Goal: Information Seeking & Learning: Learn about a topic

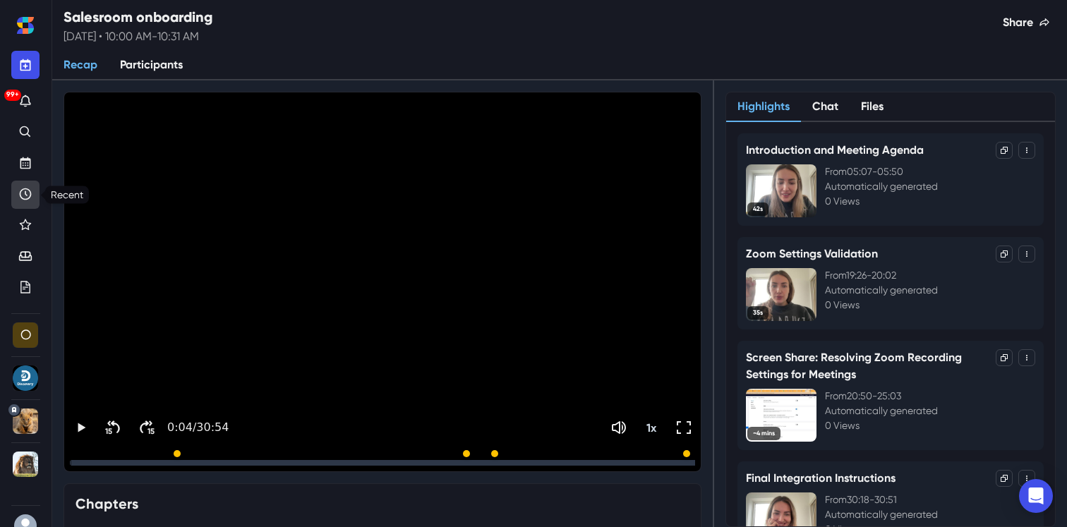
click at [27, 196] on icon "Recent" at bounding box center [25, 194] width 14 height 14
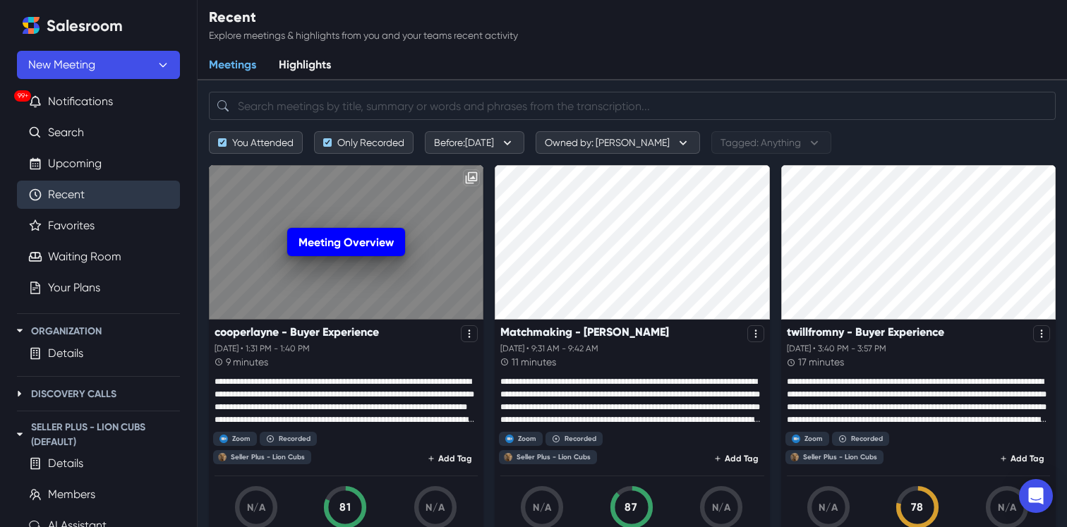
click at [334, 246] on link "Meeting Overview" at bounding box center [346, 242] width 118 height 28
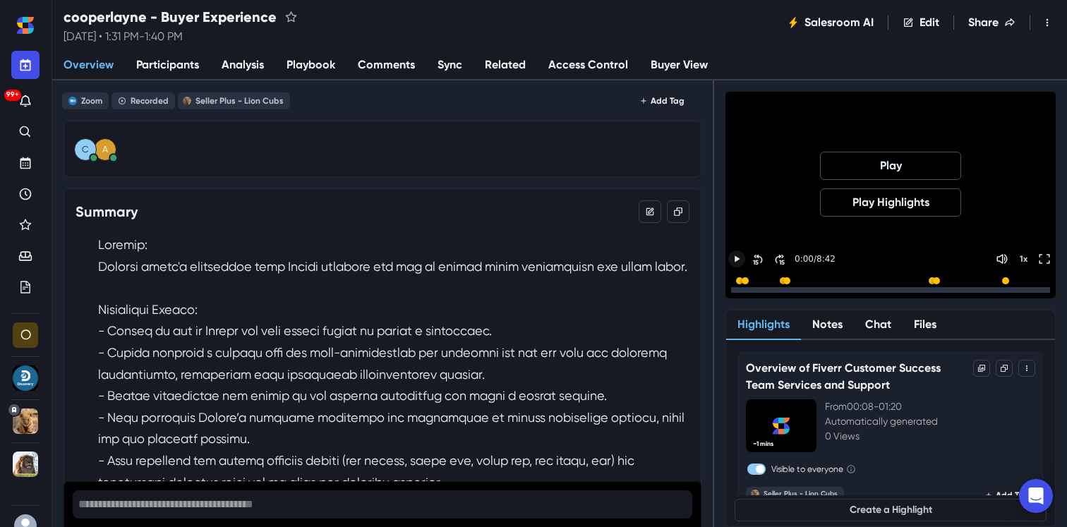
click at [734, 258] on icon "Play" at bounding box center [737, 259] width 13 height 13
click at [1045, 284] on icon "Toggle FullScreen" at bounding box center [1044, 290] width 13 height 13
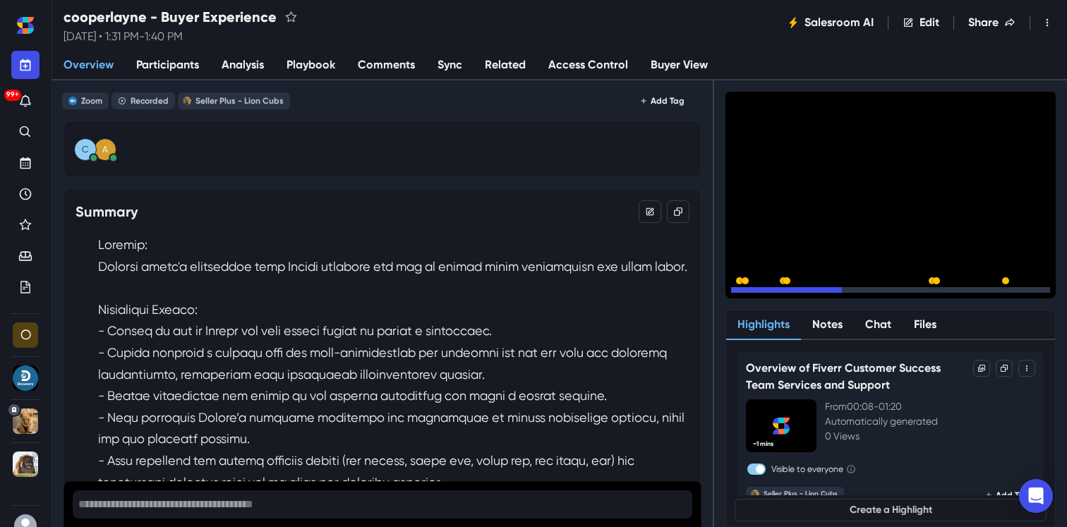
click at [735, 288] on icon "Pause" at bounding box center [737, 291] width 4 height 6
click at [88, 64] on span "Overview" at bounding box center [89, 64] width 50 height 17
click at [28, 197] on icon "Recent" at bounding box center [25, 194] width 14 height 14
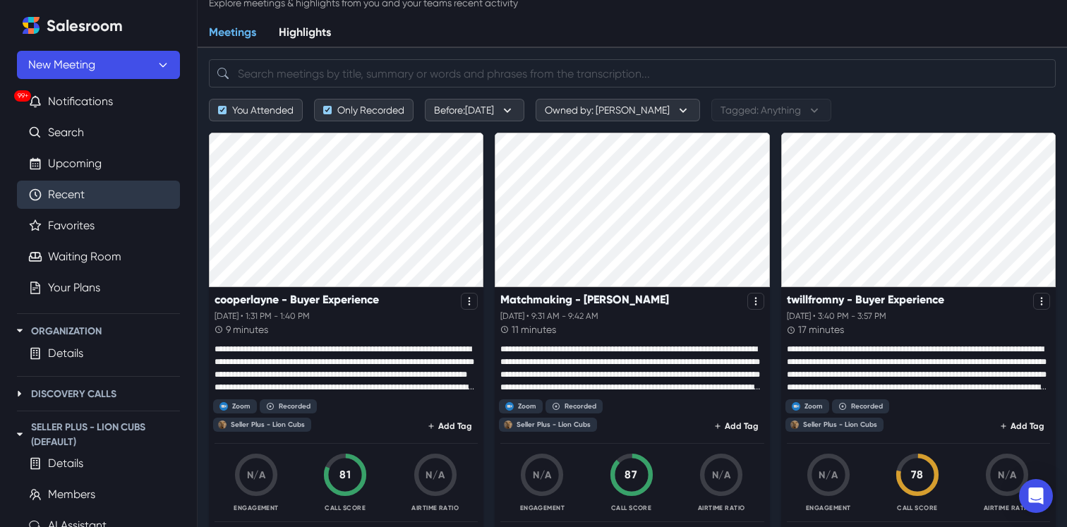
scroll to position [35, 0]
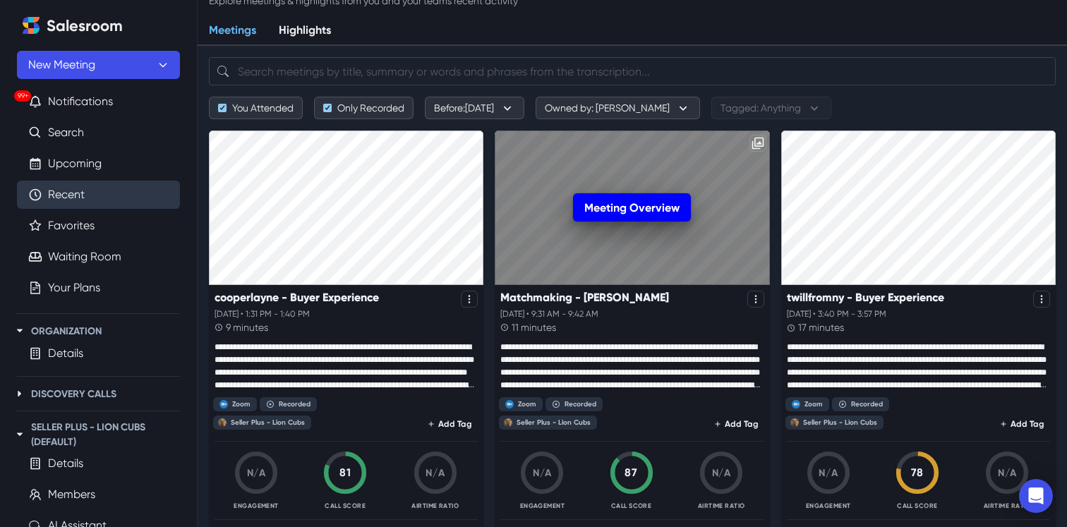
click at [628, 206] on link "Meeting Overview" at bounding box center [632, 207] width 118 height 28
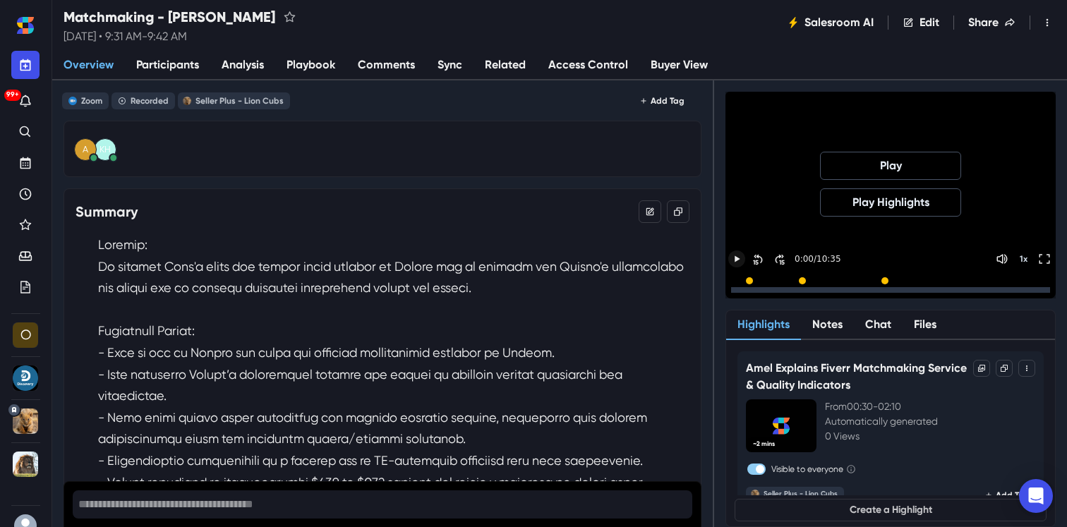
click at [732, 260] on icon "Play" at bounding box center [737, 259] width 13 height 13
click at [733, 284] on icon "Pause" at bounding box center [737, 290] width 13 height 13
click at [1043, 256] on icon "Toggle FullScreen" at bounding box center [1044, 259] width 13 height 13
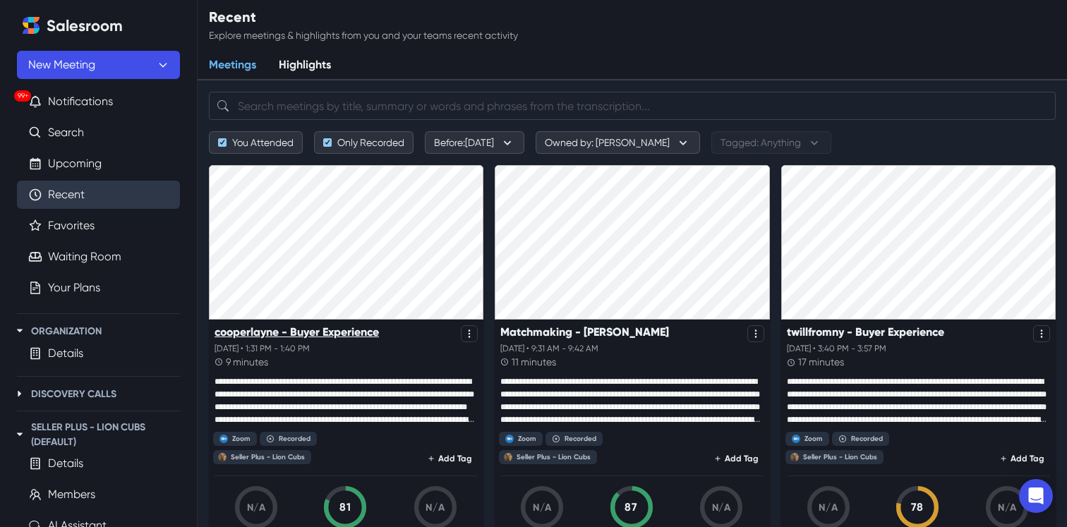
click at [310, 335] on p "cooperlayne - Buyer Experience" at bounding box center [297, 331] width 164 height 13
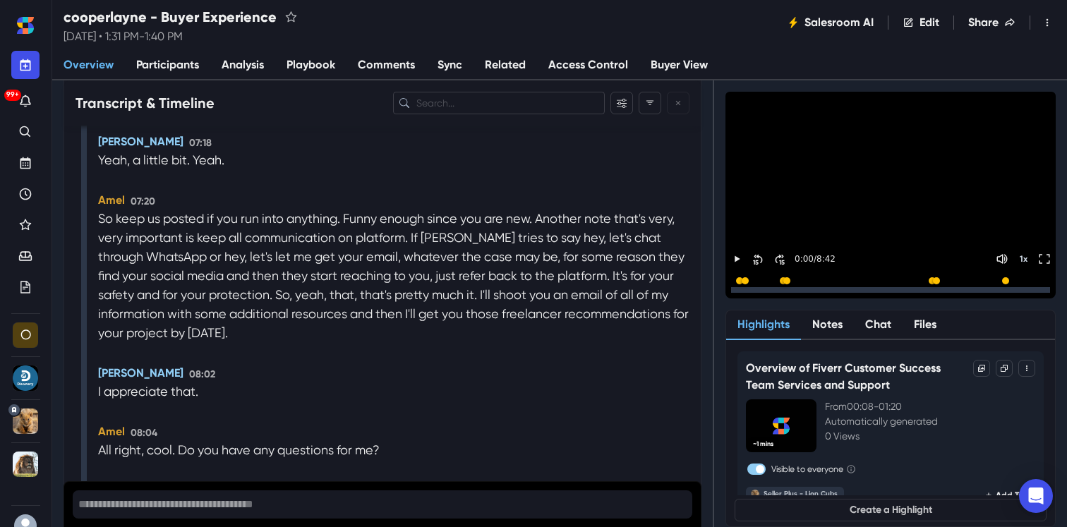
scroll to position [4228, 0]
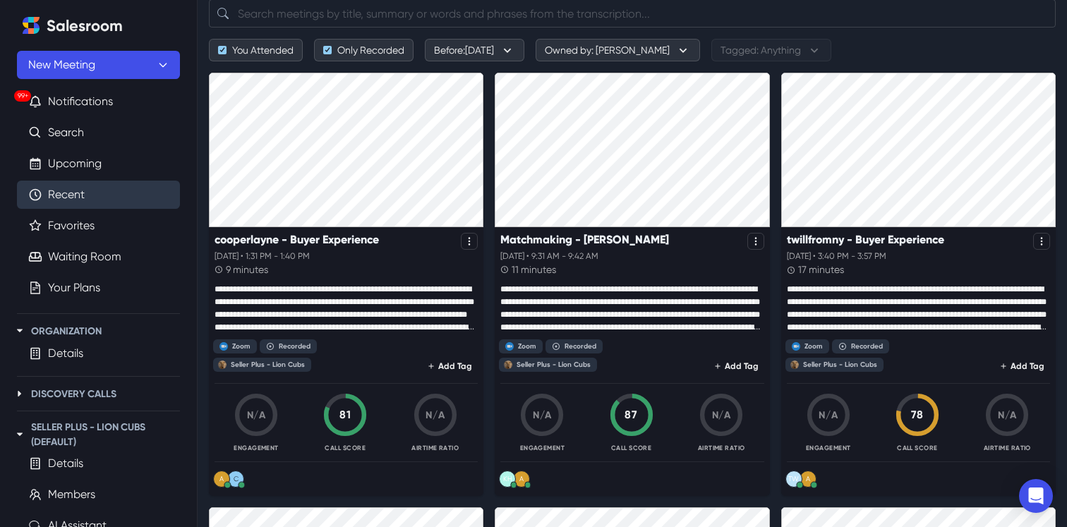
scroll to position [104, 0]
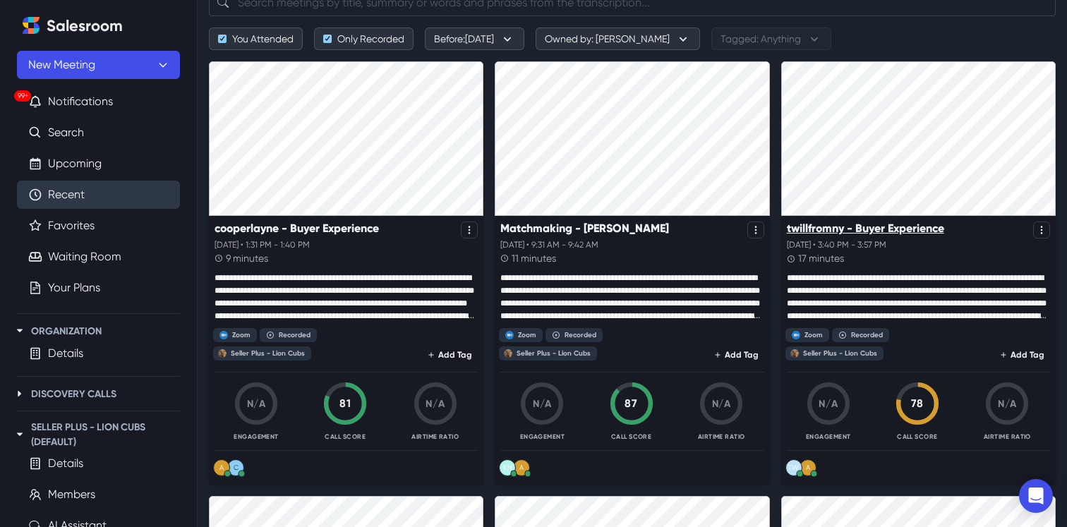
click at [901, 228] on p "twillfromny - Buyer Experience" at bounding box center [865, 228] width 157 height 13
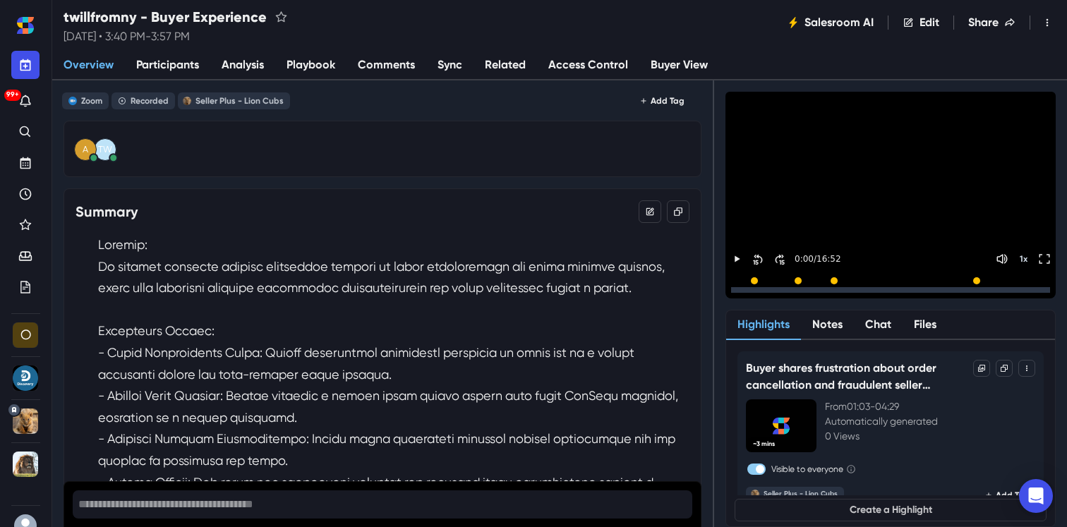
click at [160, 59] on span "Participants" at bounding box center [167, 64] width 63 height 17
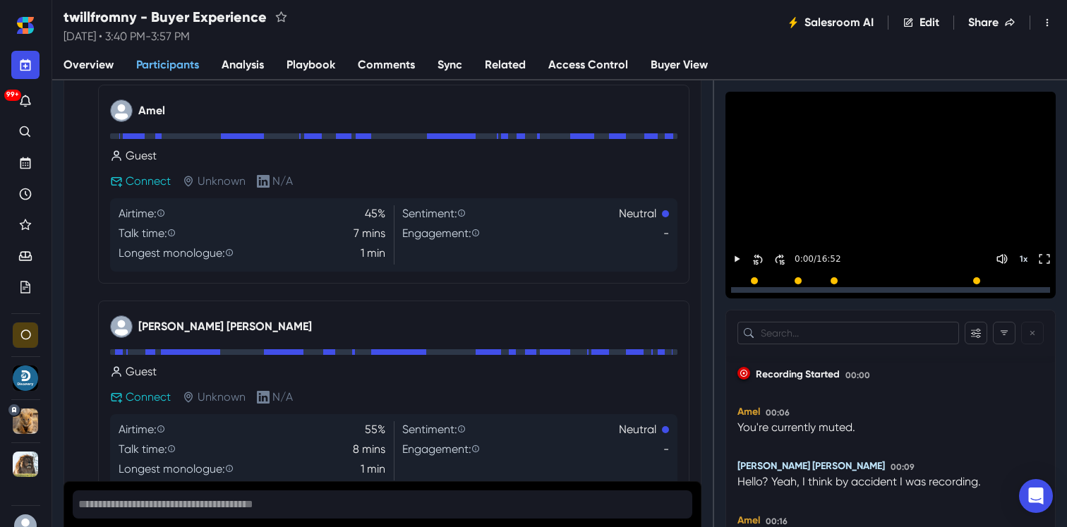
scroll to position [170, 0]
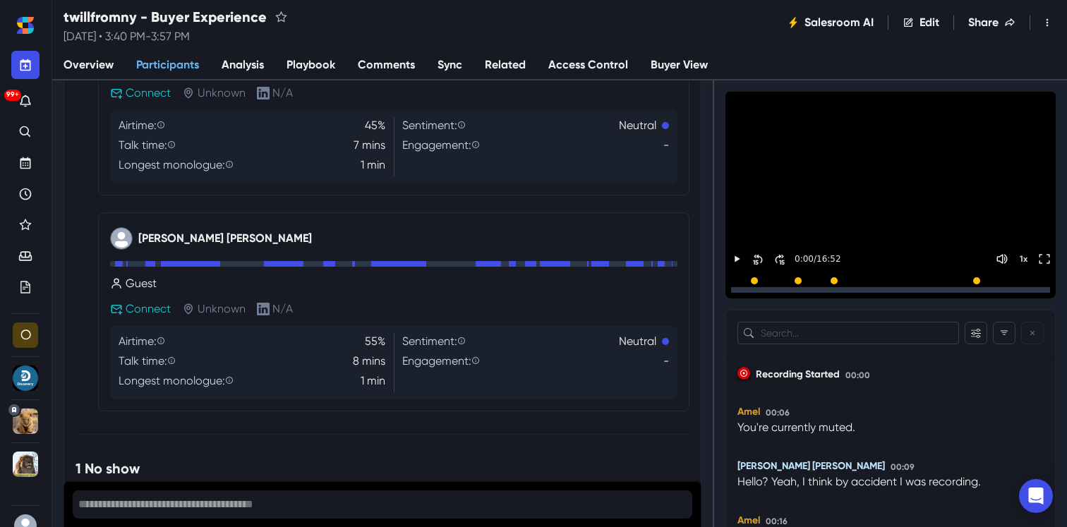
click at [92, 80] on div "Amel Guest Connect Unknown N/A Airtime: 45% Talk time: 7 mins Longest monologue…" at bounding box center [383, 203] width 614 height 415
click at [92, 65] on span "Overview" at bounding box center [89, 64] width 50 height 17
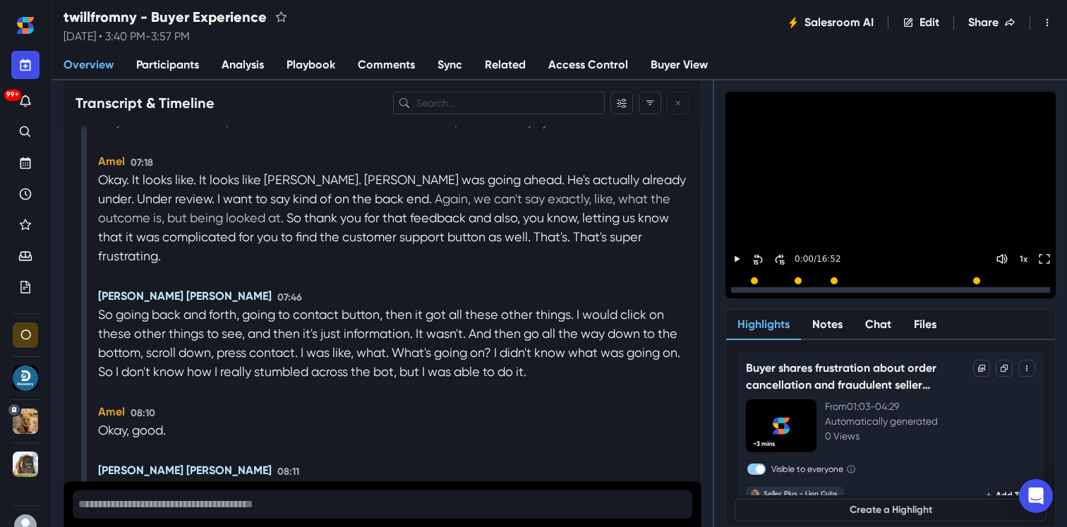
scroll to position [3816, 0]
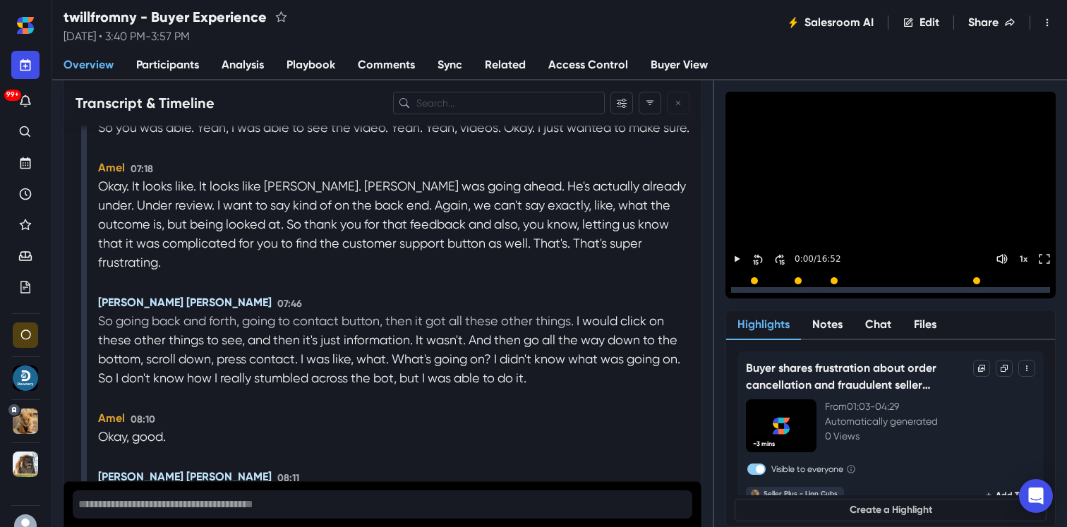
click at [163, 319] on p "So going back and forth, going to contact button, then it got all these other t…" at bounding box center [337, 320] width 479 height 19
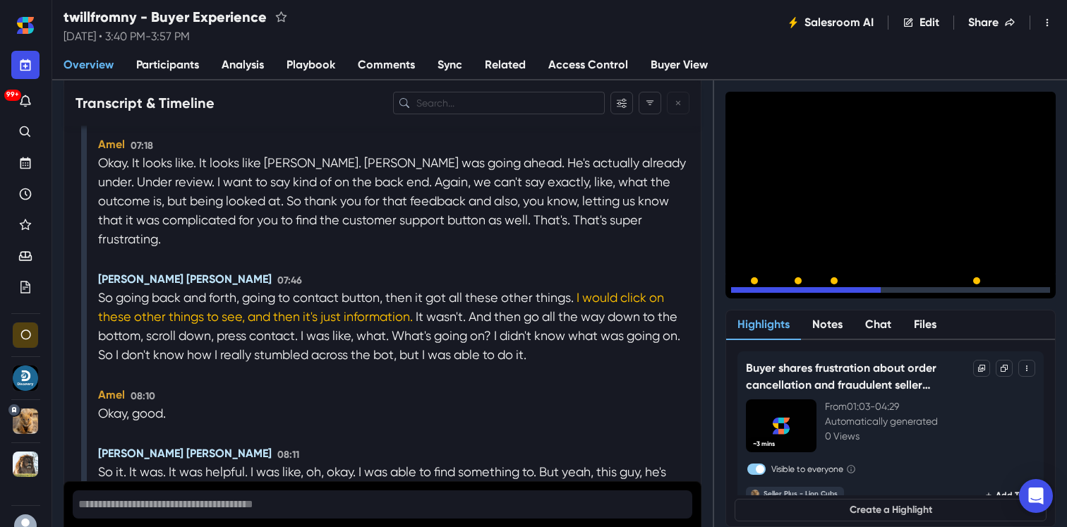
scroll to position [3842, 0]
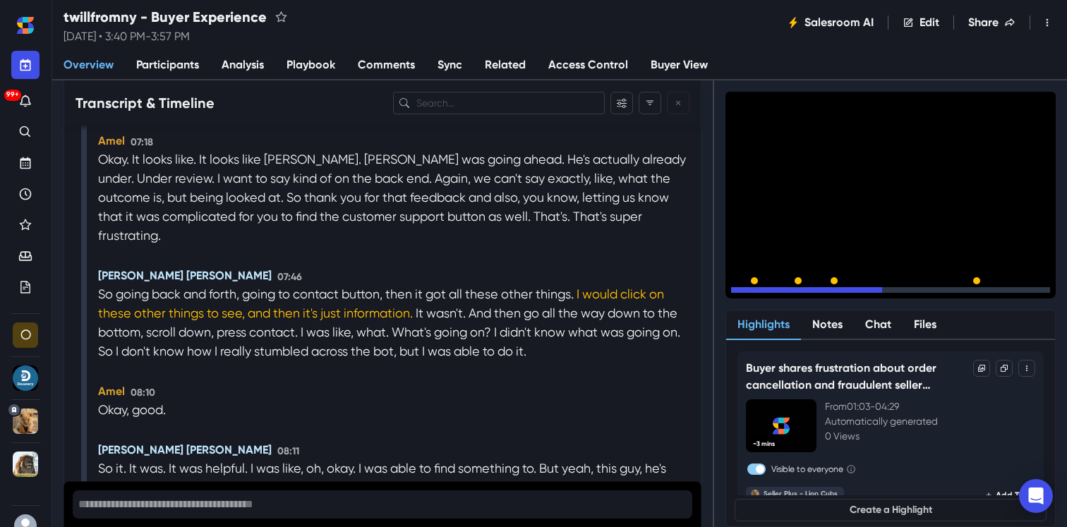
click at [741, 284] on icon "Pause" at bounding box center [737, 290] width 13 height 13
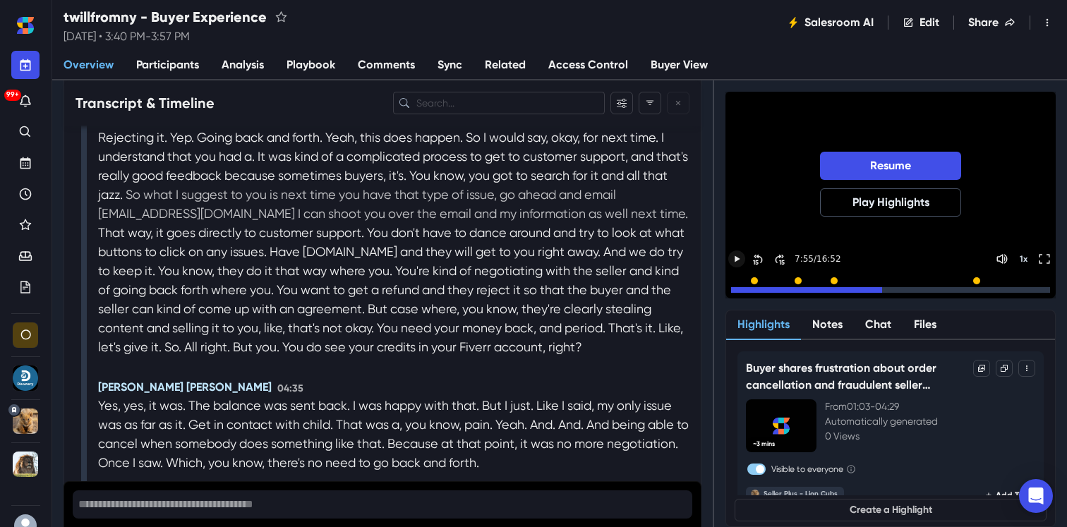
scroll to position [2800, 0]
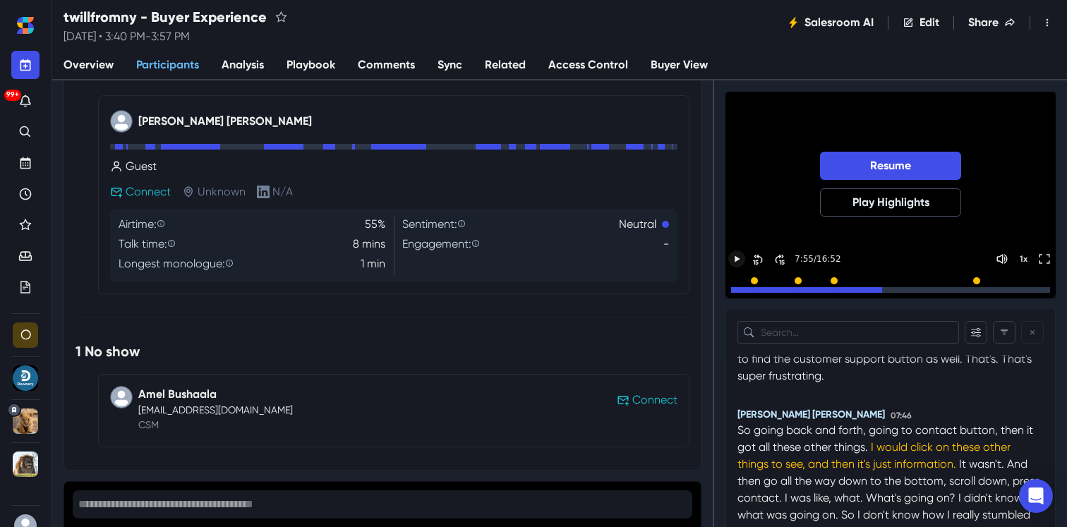
scroll to position [2993, 0]
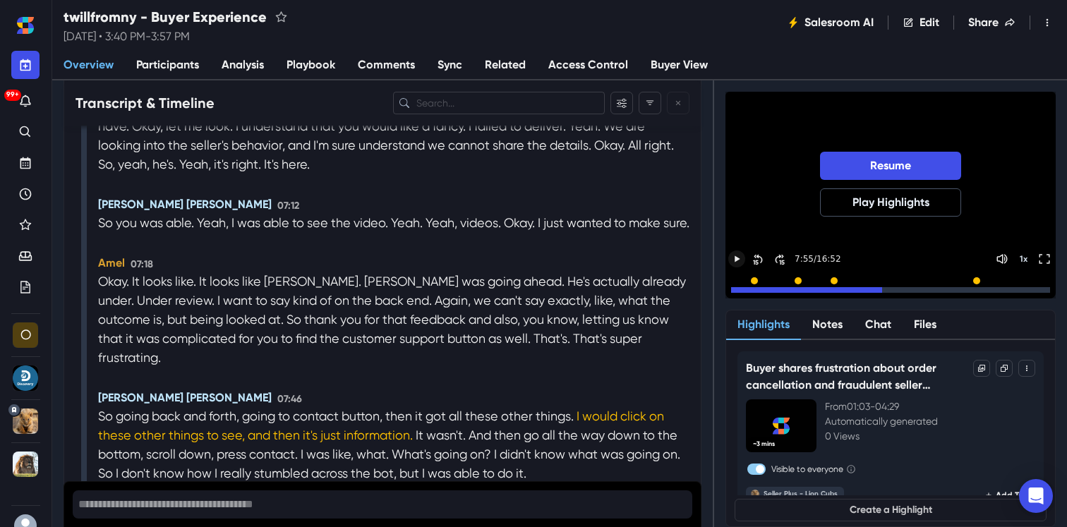
scroll to position [3842, 0]
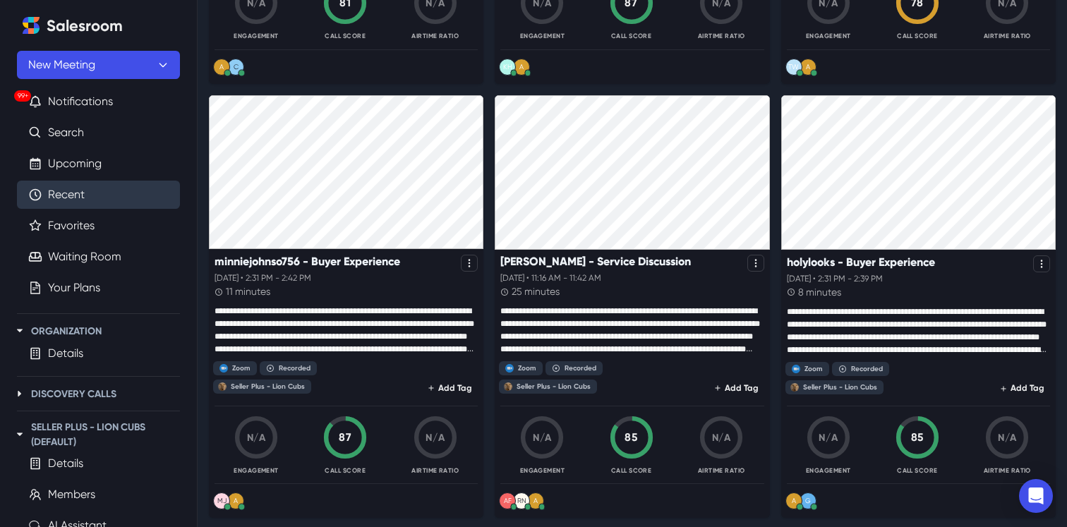
scroll to position [506, 0]
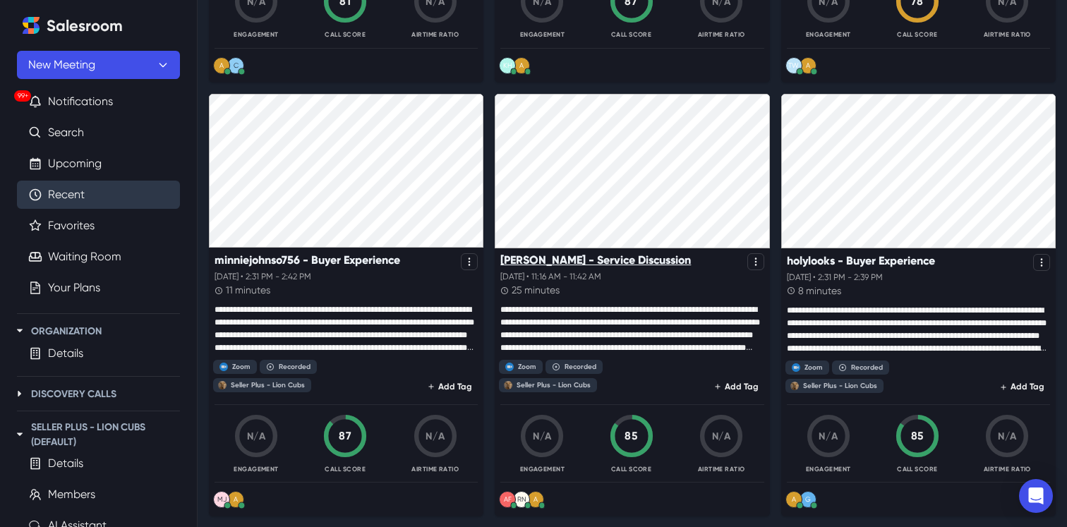
click at [561, 265] on p "[PERSON_NAME] - Service Discussion" at bounding box center [596, 259] width 191 height 13
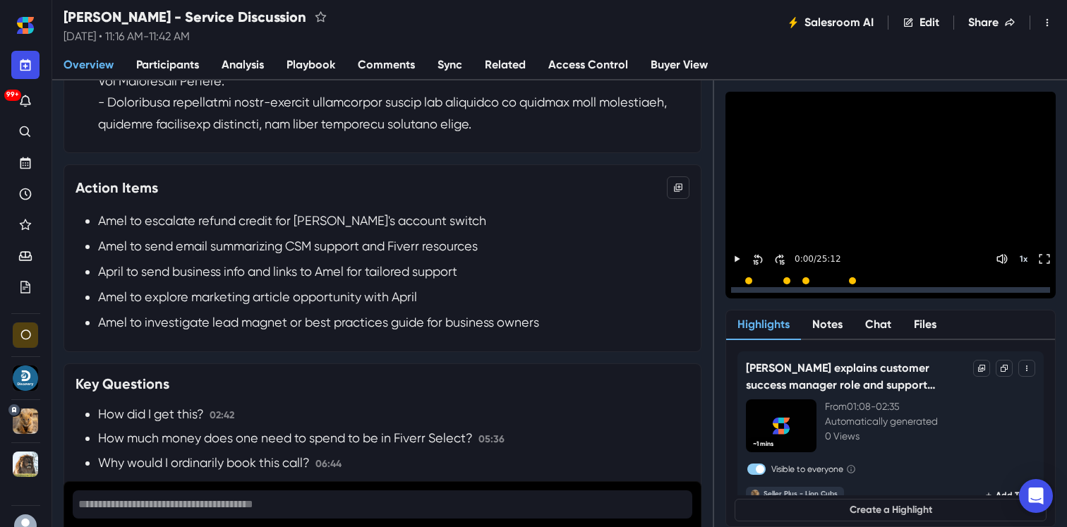
scroll to position [820, 0]
